Goal: Communication & Community: Participate in discussion

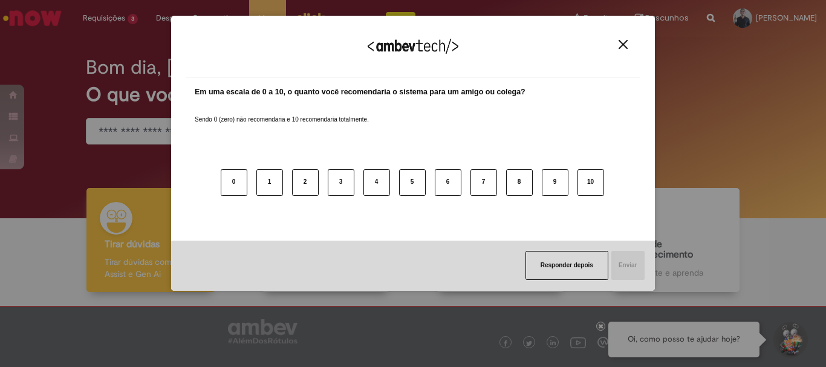
drag, startPoint x: 626, startPoint y: 46, endPoint x: 306, endPoint y: 34, distance: 320.8
click at [624, 45] on img "Close" at bounding box center [623, 44] width 9 height 9
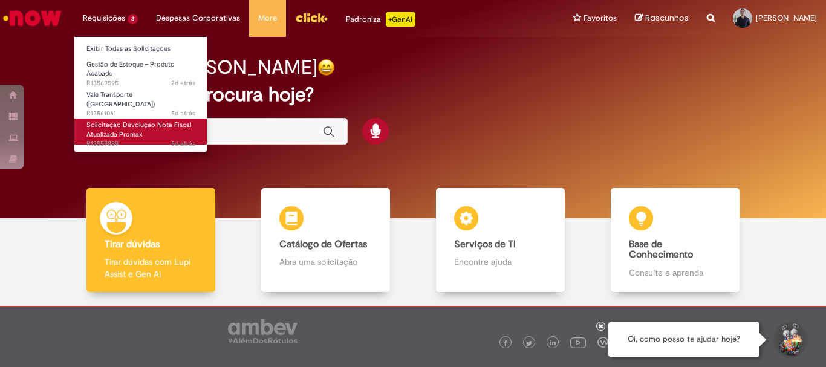
click at [122, 122] on span "Solicitação Devolução Nota Fiscal Atualizada Promax" at bounding box center [139, 129] width 105 height 19
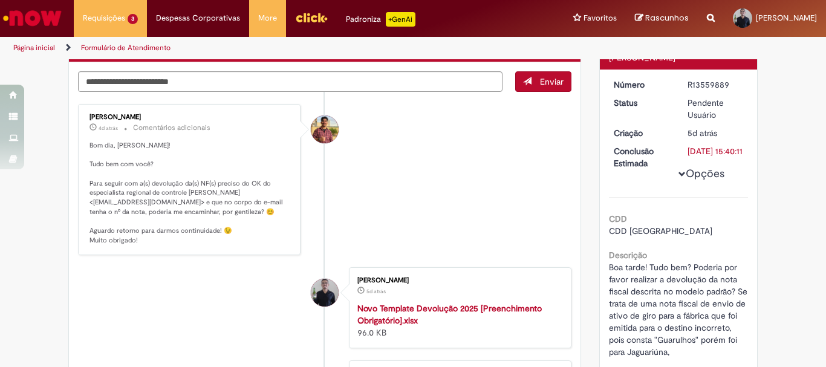
scroll to position [60, 0]
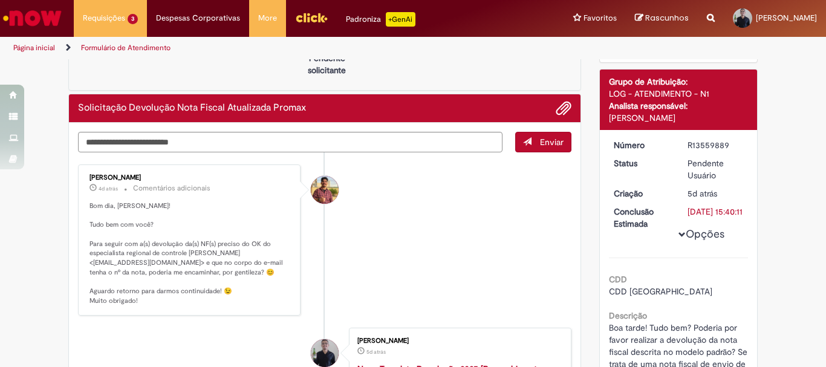
click at [399, 218] on li "[PERSON_NAME] 4d atrás 4 dias atrás Comentários adicionais Bom dia, Alexsander!…" at bounding box center [325, 240] width 494 height 151
click at [134, 146] on textarea "Digite sua mensagem aqui..." at bounding box center [290, 142] width 425 height 21
click at [261, 145] on textarea "**********" at bounding box center [290, 142] width 425 height 21
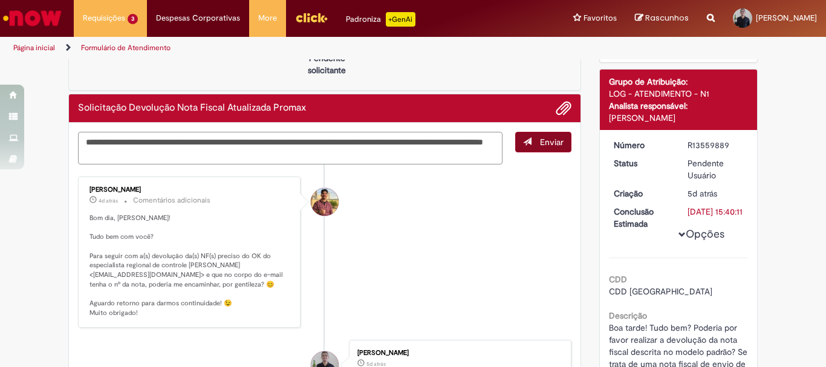
type textarea "**********"
click at [545, 142] on span "Enviar" at bounding box center [552, 142] width 24 height 11
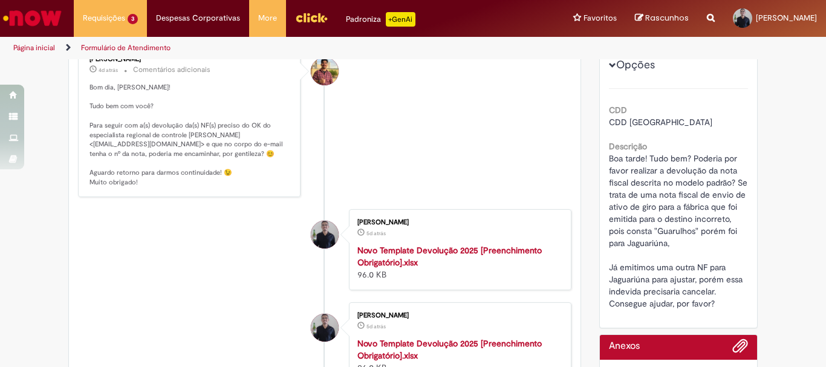
scroll to position [0, 0]
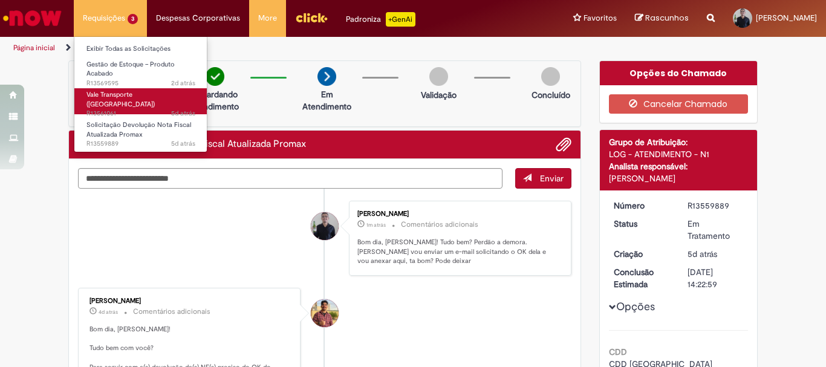
click at [111, 109] on span "5d atrás 5 dias atrás R13561061" at bounding box center [141, 114] width 109 height 10
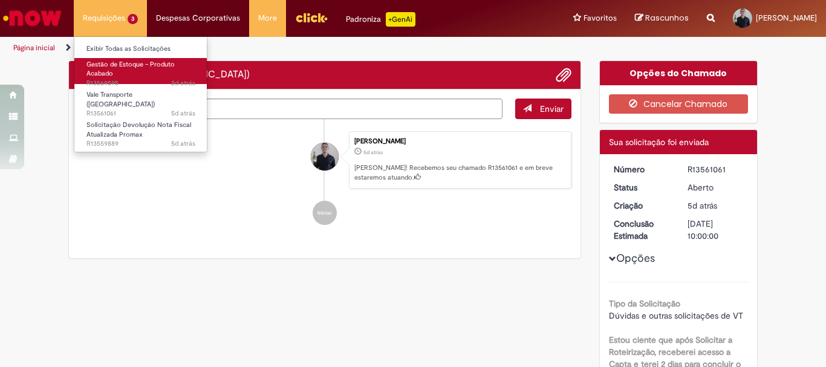
click at [128, 67] on span "Gestão de Estoque – Produto Acabado" at bounding box center [131, 69] width 88 height 19
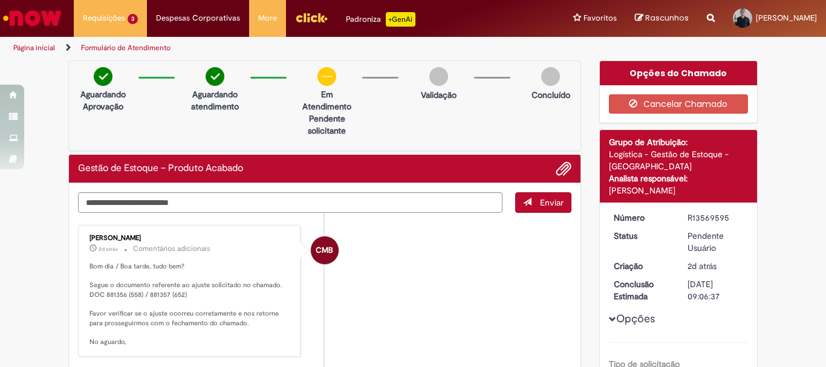
scroll to position [121, 0]
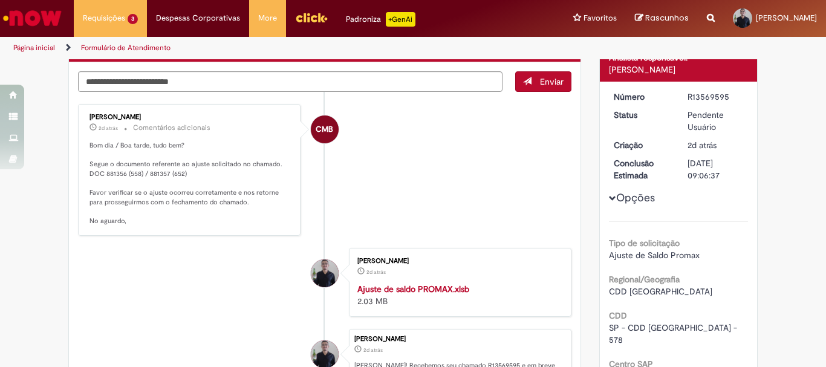
click at [410, 211] on li "CMB [PERSON_NAME] 2d atrás 2 dias atrás Comentários adicionais Bom dia / Boa ta…" at bounding box center [325, 170] width 494 height 132
click at [419, 290] on strong "Ajuste de saldo PROMAX.xlsb" at bounding box center [414, 289] width 112 height 11
click at [303, 202] on li "CMB [PERSON_NAME] 2d atrás 2 dias atrás Comentários adicionais Bom dia / Boa ta…" at bounding box center [325, 170] width 494 height 132
click at [152, 93] on ul "CMB [PERSON_NAME] 2d atrás 2 dias atrás Comentários adicionais Bom dia / Boa ta…" at bounding box center [325, 264] width 494 height 344
click at [151, 84] on textarea "Digite sua mensagem aqui..." at bounding box center [290, 81] width 425 height 21
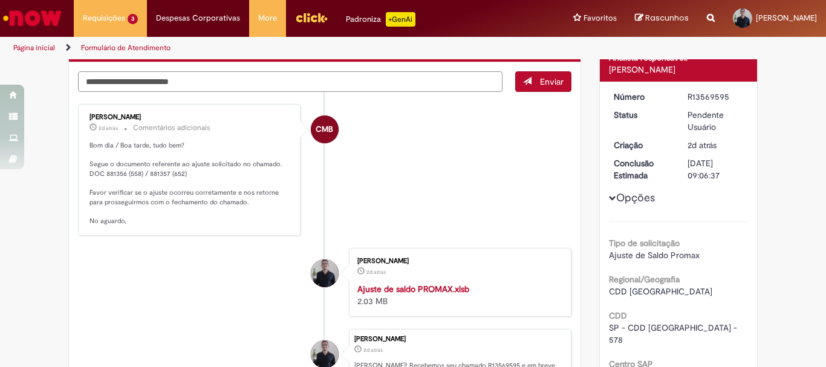
scroll to position [60, 0]
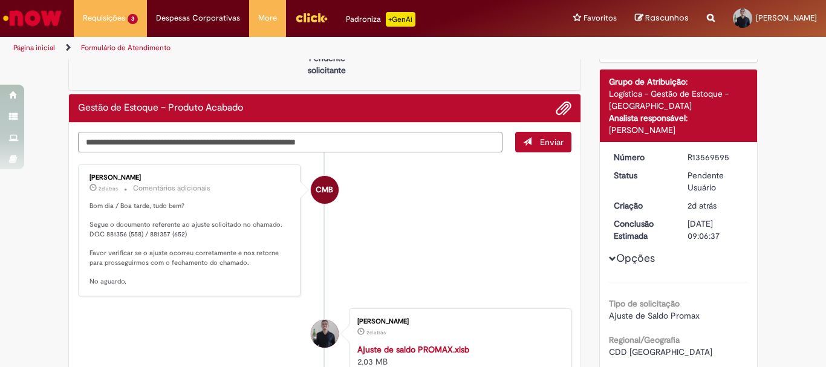
click at [361, 140] on textarea "**********" at bounding box center [290, 142] width 425 height 21
type textarea "**********"
drag, startPoint x: 533, startPoint y: 137, endPoint x: 528, endPoint y: 142, distance: 7.7
click at [530, 139] on button "Enviar" at bounding box center [543, 142] width 56 height 21
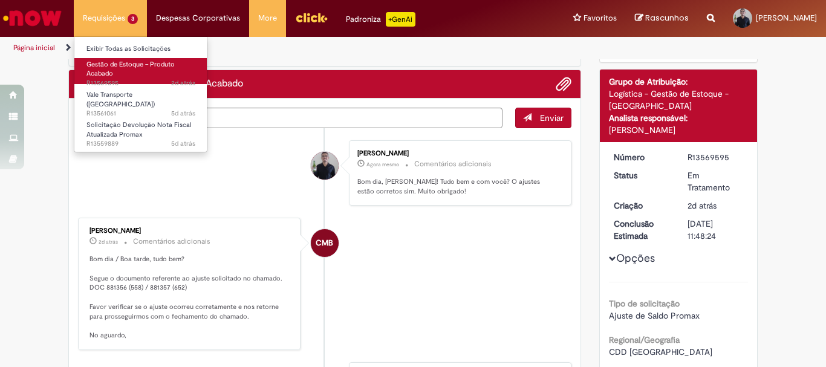
click at [139, 73] on link "Gestão de Estoque – Produto Acabado 2d atrás 2 dias atrás R13569595" at bounding box center [140, 71] width 133 height 26
click at [125, 73] on link "Gestão de Estoque – Produto Acabado 2d atrás 2 dias atrás R13569595" at bounding box center [140, 71] width 133 height 26
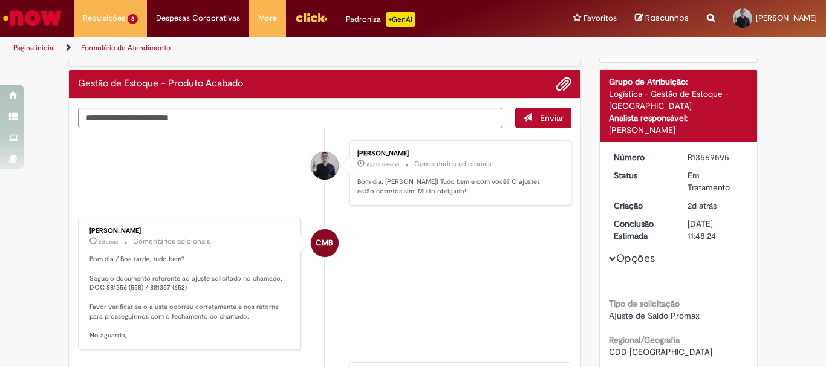
click at [397, 261] on li "CMB [PERSON_NAME] 2d atrás 2 dias atrás Comentários adicionais Bom dia / Boa ta…" at bounding box center [325, 284] width 494 height 132
drag, startPoint x: 417, startPoint y: 221, endPoint x: 403, endPoint y: 241, distance: 24.2
click at [417, 221] on li "CMB [PERSON_NAME] 2d atrás 2 dias atrás Comentários adicionais Bom dia / Boa ta…" at bounding box center [325, 284] width 494 height 132
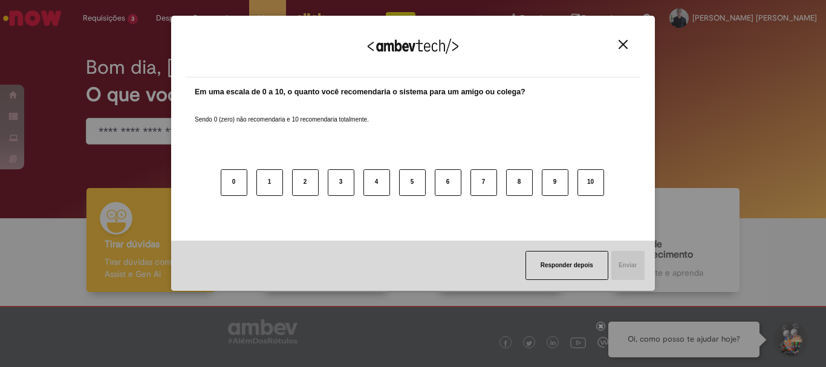
click at [627, 41] on img "Close" at bounding box center [623, 44] width 9 height 9
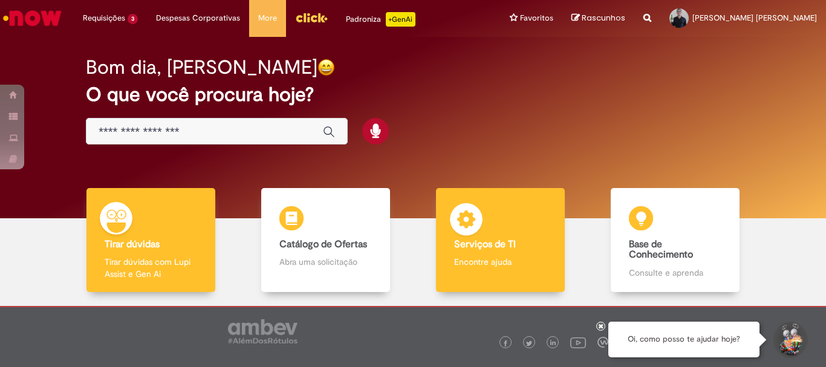
click at [495, 230] on div "Serviços de TI Serviços de TI Encontre ajuda" at bounding box center [500, 240] width 128 height 105
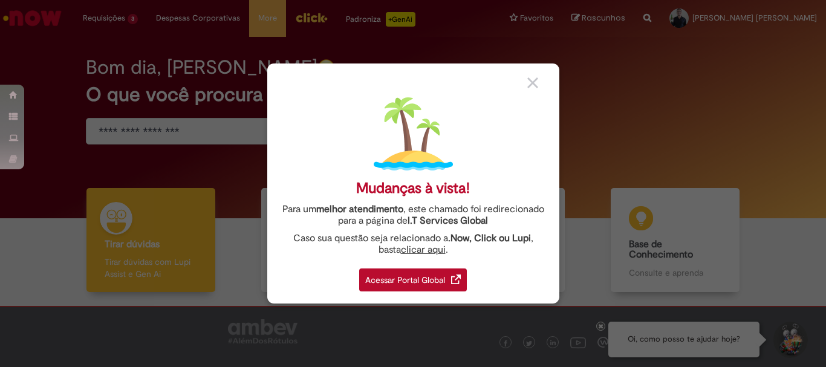
click at [417, 272] on div "Acessar Portal Global" at bounding box center [413, 280] width 108 height 23
